Goal: Check status: Check status

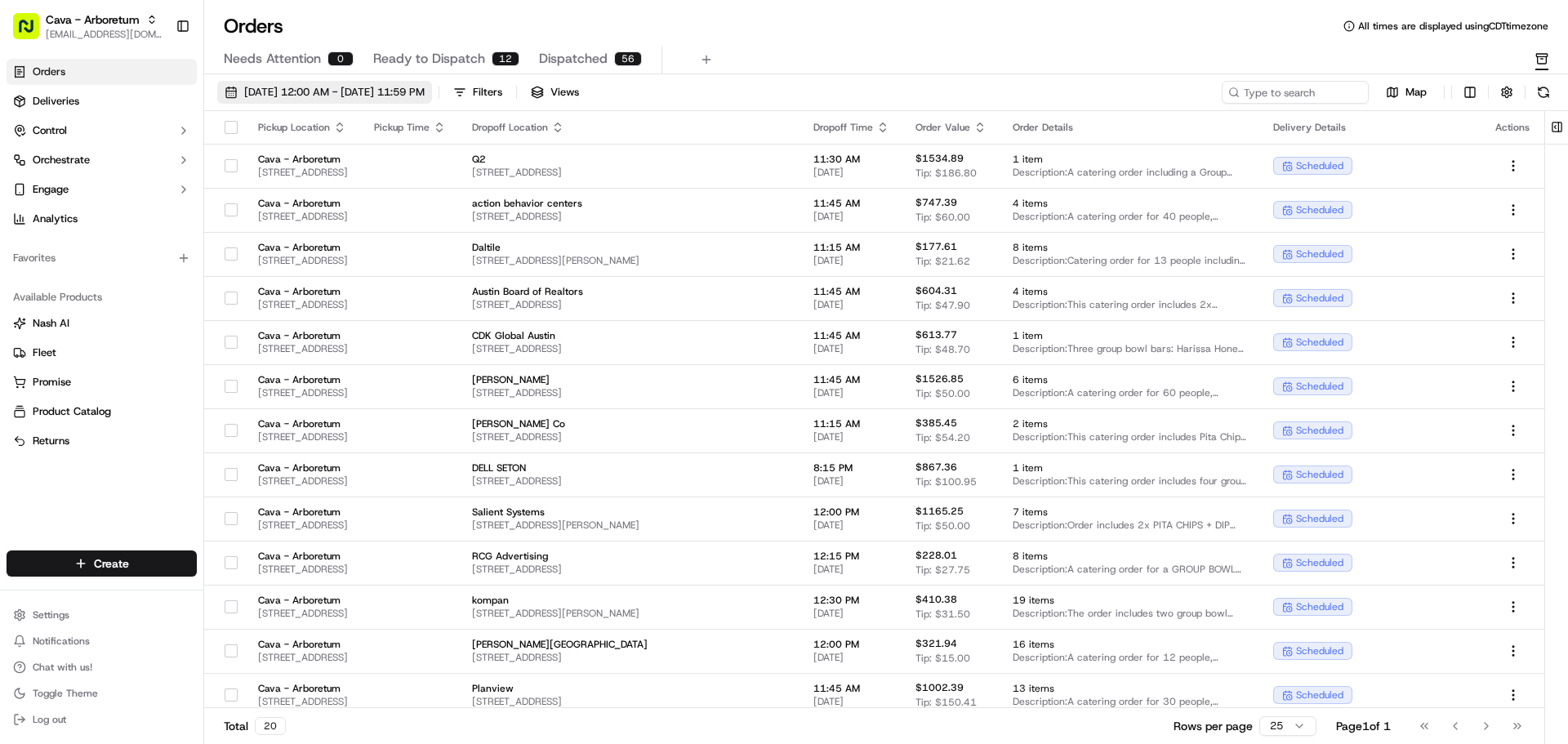
click at [353, 86] on span "[DATE] 12:00 AM - [DATE] 11:59 PM" at bounding box center [333, 92] width 180 height 14
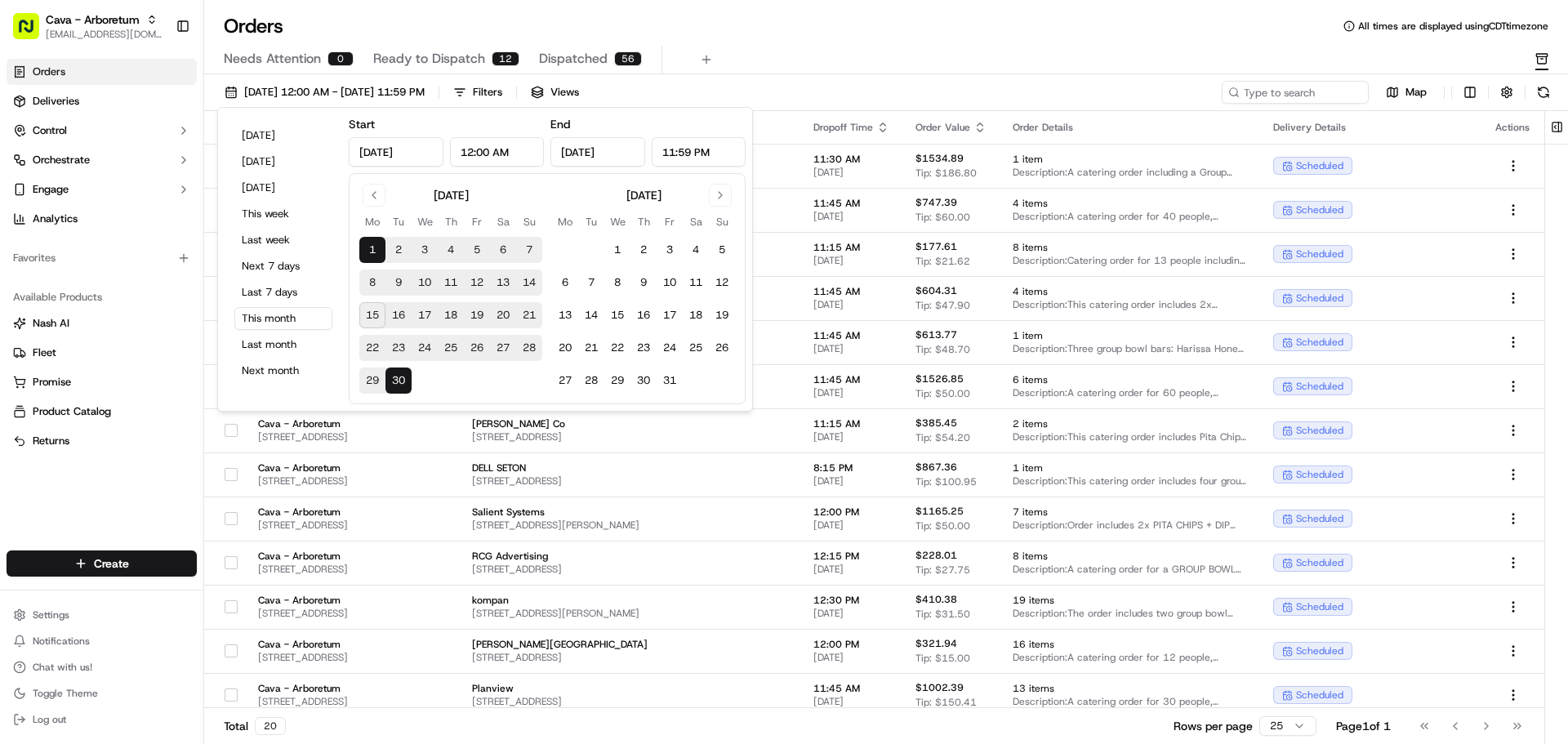
click at [392, 315] on button "16" at bounding box center [398, 315] width 26 height 26
type input "[DATE]"
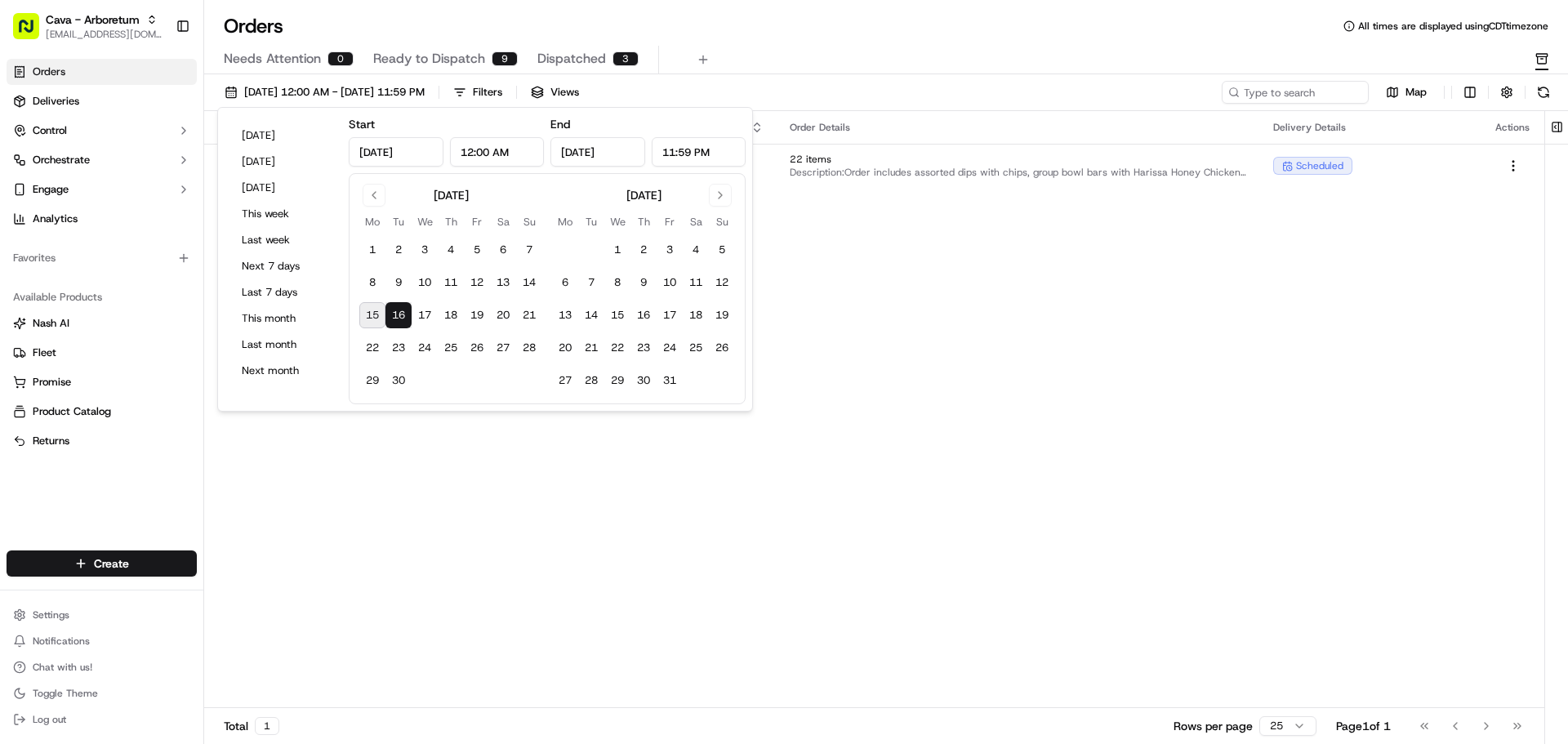
click at [918, 333] on div "Pickup Location Pickup Time Dropoff Location Dropoff Time Order Value Order Det…" at bounding box center [874, 410] width 1340 height 597
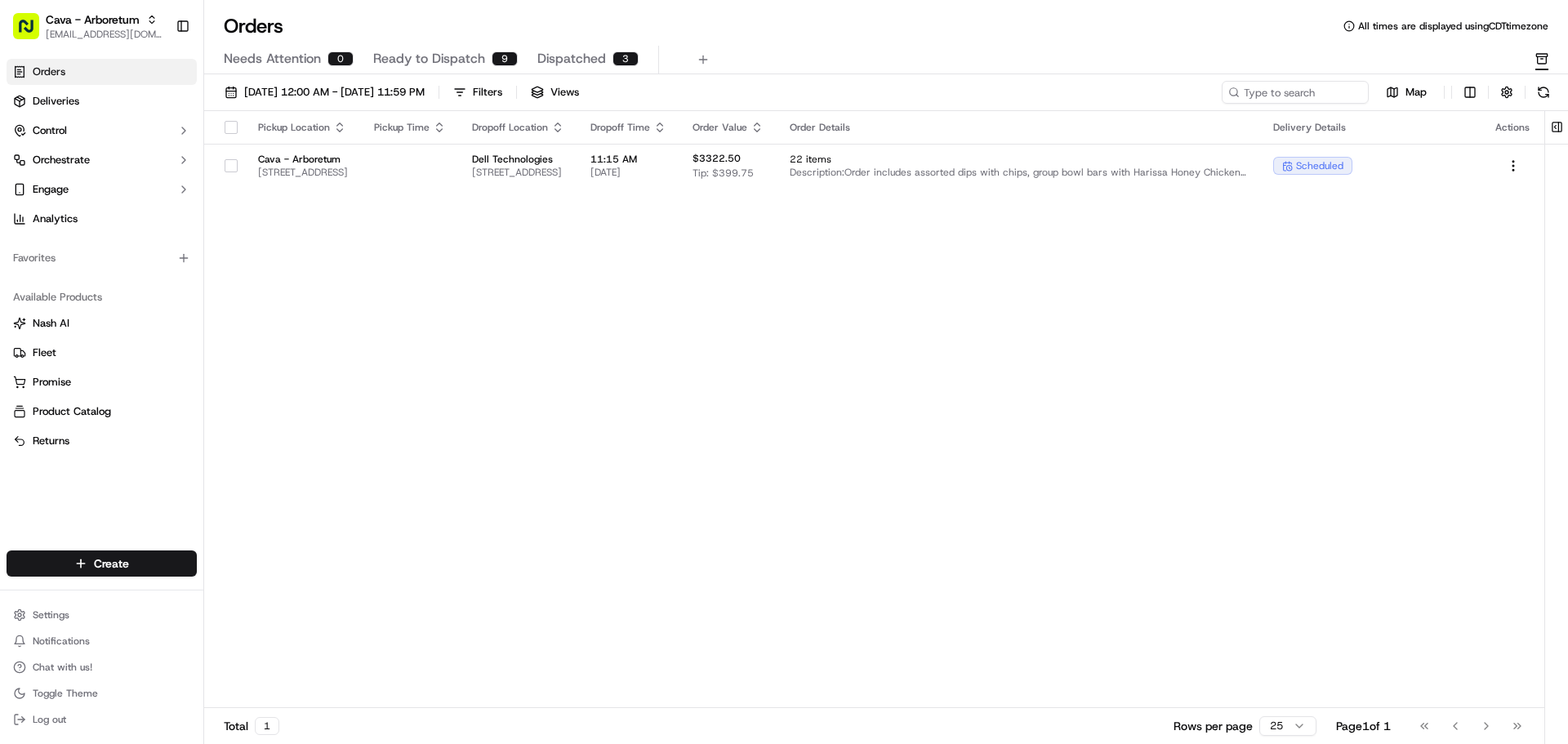
click at [450, 55] on span "Ready to Dispatch" at bounding box center [428, 59] width 112 height 20
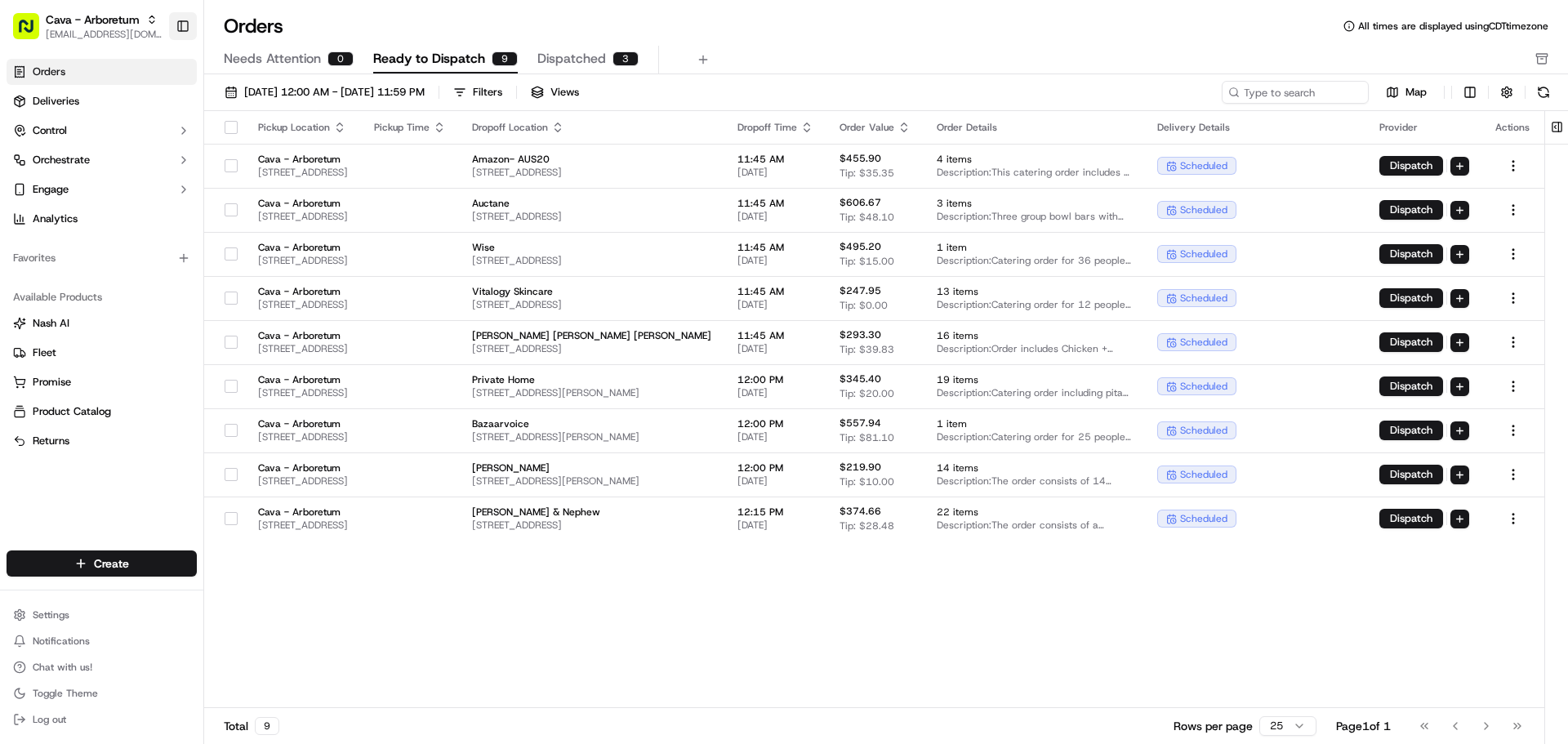
click at [185, 27] on button "Toggle Sidebar" at bounding box center [183, 26] width 28 height 28
